Goal: Task Accomplishment & Management: Complete application form

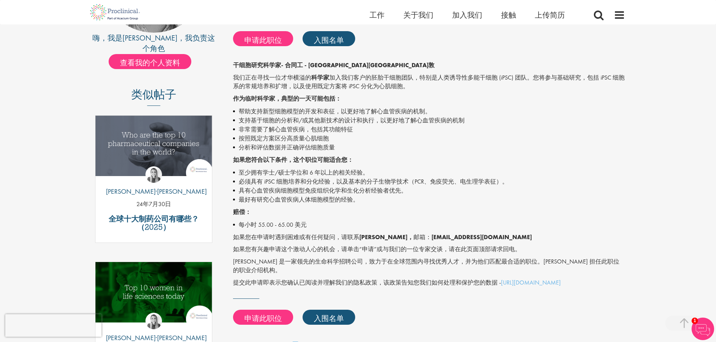
scroll to position [113, 0]
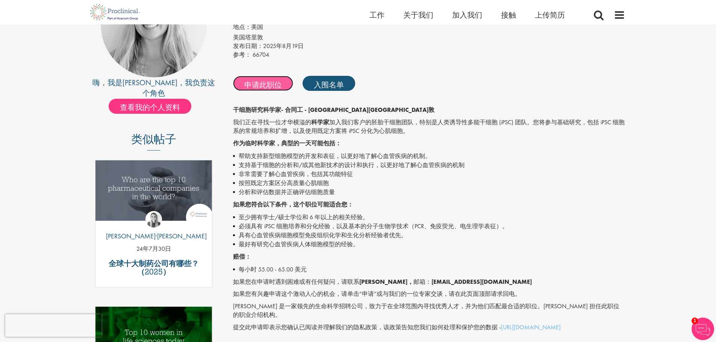
click at [272, 88] on font "申请此职位" at bounding box center [263, 85] width 38 height 10
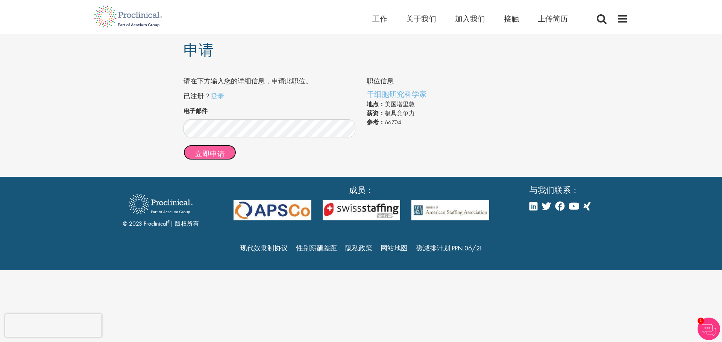
click at [220, 154] on font "立即申请" at bounding box center [210, 154] width 30 height 10
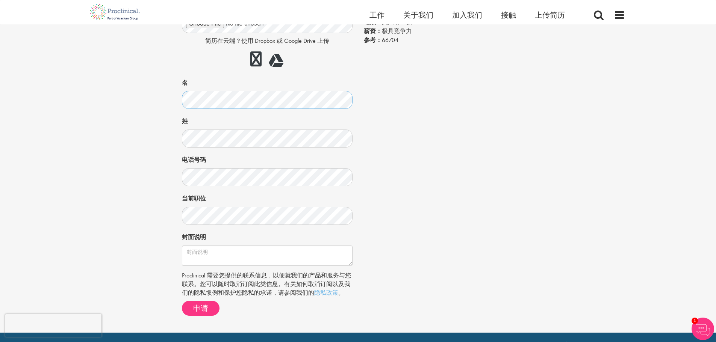
scroll to position [75, 0]
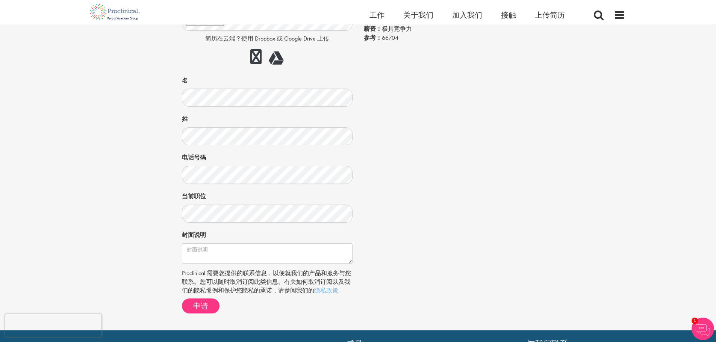
click at [413, 244] on div "职位信息 干细胞研究科学家 地点： 美国塔里敦 薪资： 极具竞争力 参考： 66704" at bounding box center [358, 154] width 364 height 330
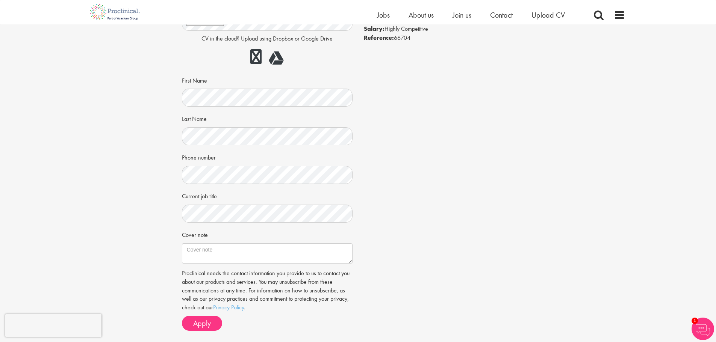
click at [448, 180] on div "Job information Stem Cell Research Scientist Location: Tarrytown, USA Salary: H…" at bounding box center [358, 163] width 364 height 348
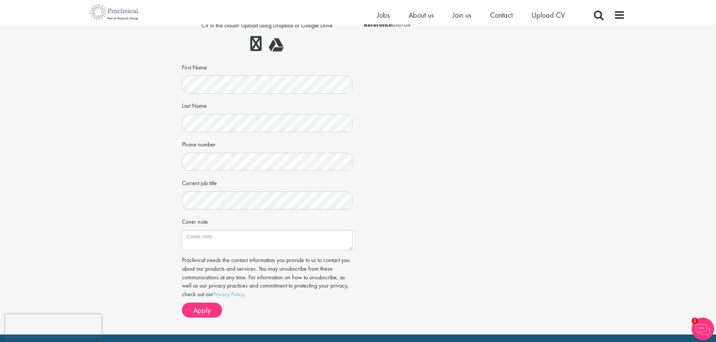
scroll to position [113, 0]
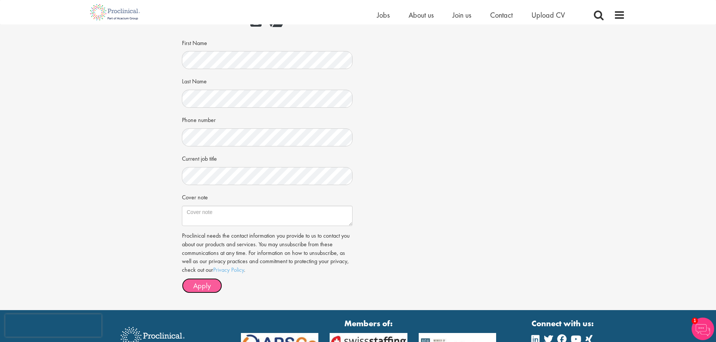
click at [198, 288] on span "Apply" at bounding box center [202, 286] width 18 height 10
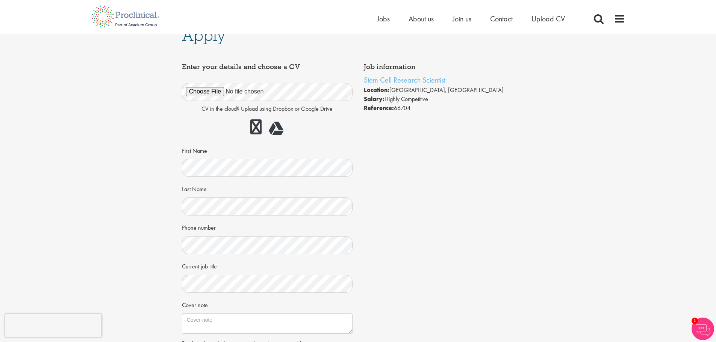
scroll to position [0, 0]
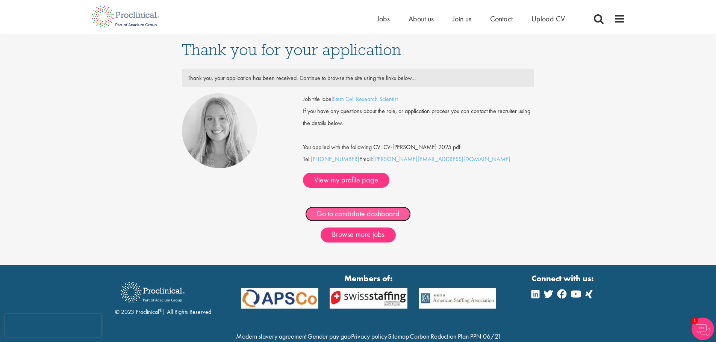
click at [397, 207] on link "Go to candidate dashboard" at bounding box center [358, 214] width 106 height 15
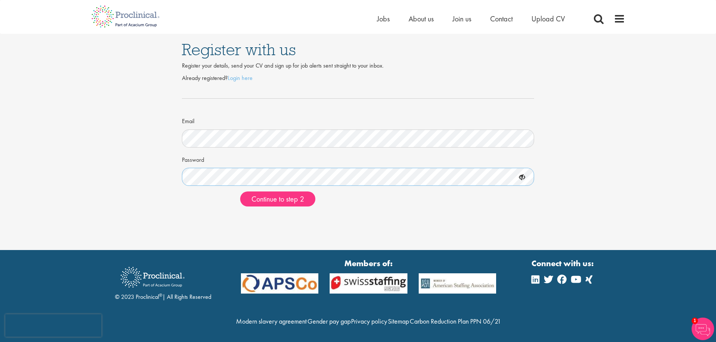
click at [144, 171] on div "Register with us Register your details, send your CV and sign up for job alerts…" at bounding box center [357, 123] width 727 height 179
click at [240, 192] on button "Continue to step 2" at bounding box center [277, 199] width 75 height 15
